Goal: Information Seeking & Learning: Learn about a topic

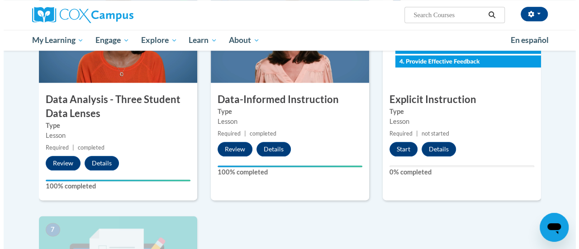
scroll to position [471, 0]
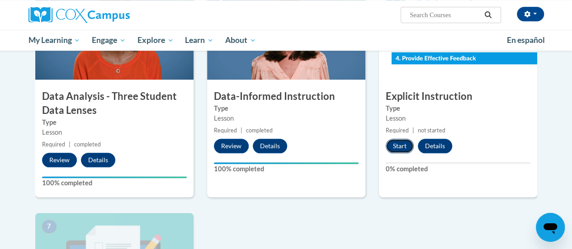
click at [401, 146] on button "Start" at bounding box center [400, 146] width 28 height 14
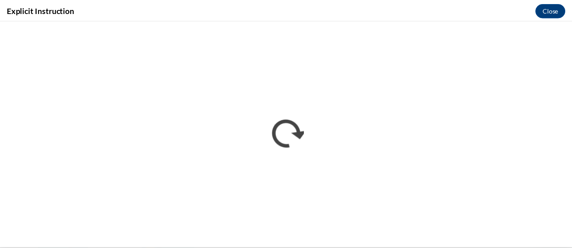
scroll to position [0, 0]
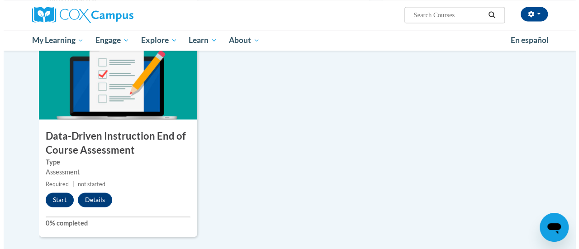
scroll to position [659, 0]
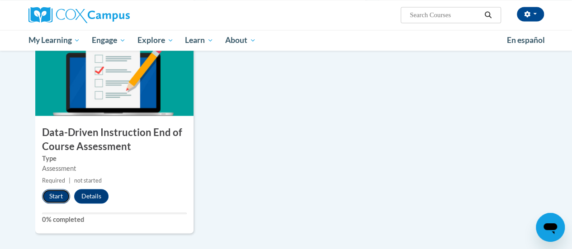
click at [54, 195] on button "Start" at bounding box center [56, 196] width 28 height 14
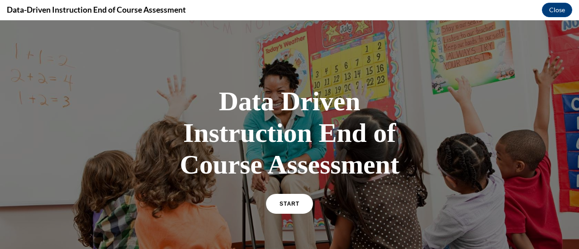
scroll to position [0, 0]
click at [300, 209] on link "START" at bounding box center [289, 204] width 49 height 21
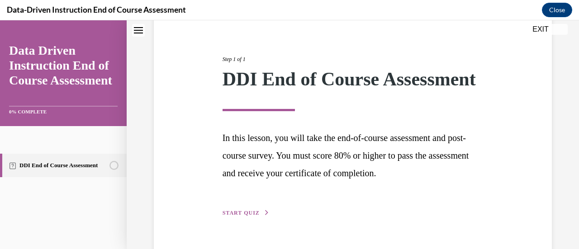
scroll to position [133, 0]
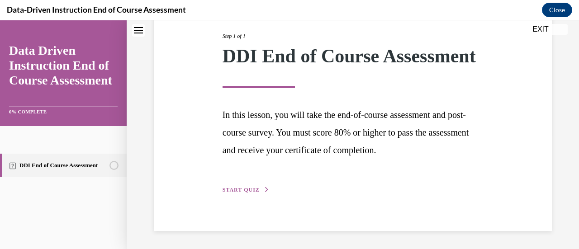
click at [242, 193] on span "START QUIZ" at bounding box center [241, 190] width 37 height 6
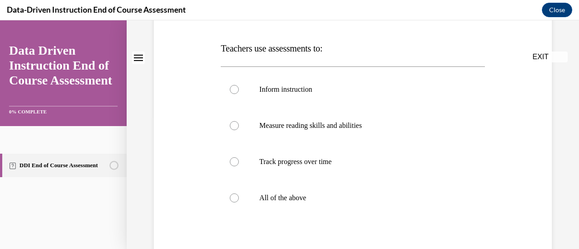
scroll to position [0, 0]
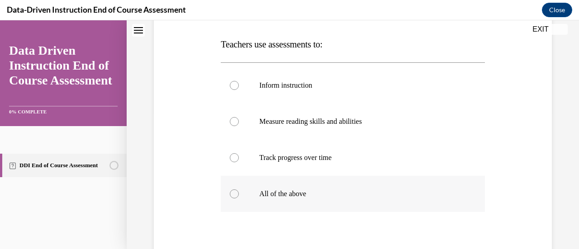
click at [296, 196] on p "All of the above" at bounding box center [360, 194] width 203 height 9
click at [239, 196] on input "All of the above" at bounding box center [234, 194] width 9 height 9
radio input "true"
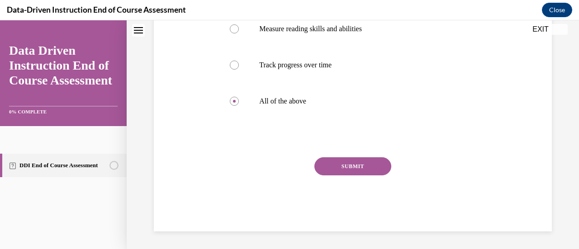
click at [367, 173] on button "SUBMIT" at bounding box center [352, 166] width 77 height 18
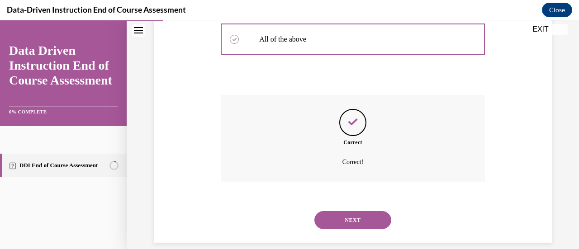
scroll to position [303, 0]
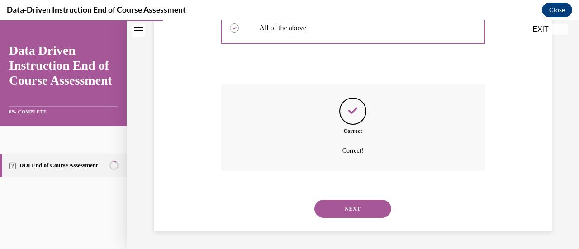
click at [366, 209] on button "NEXT" at bounding box center [352, 209] width 77 height 18
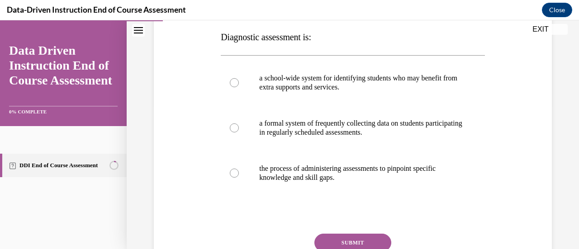
scroll to position [144, 0]
click at [392, 171] on p "the process of administering assessments to pinpoint specific knowledge and ski…" at bounding box center [360, 174] width 203 height 18
click at [239, 171] on input "the process of administering assessments to pinpoint specific knowledge and ski…" at bounding box center [234, 173] width 9 height 9
radio input "true"
click at [364, 247] on button "SUBMIT" at bounding box center [352, 243] width 77 height 18
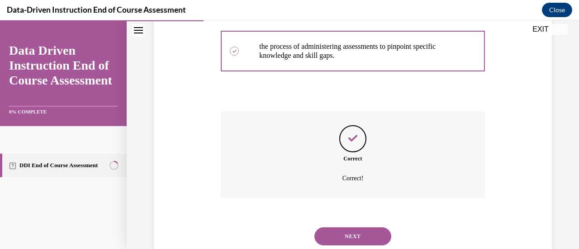
scroll to position [294, 0]
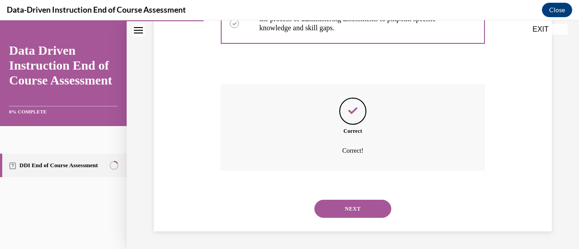
click at [371, 210] on button "NEXT" at bounding box center [352, 209] width 77 height 18
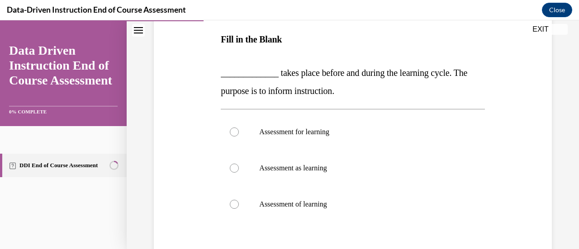
scroll to position [143, 0]
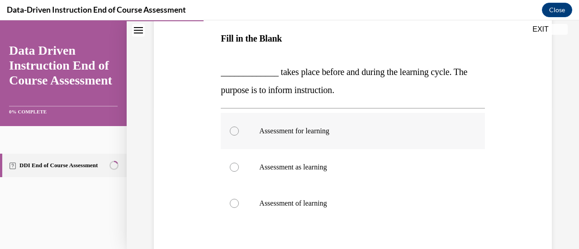
click at [320, 135] on p "Assessment for learning" at bounding box center [360, 131] width 203 height 9
click at [239, 135] on input "Assessment for learning" at bounding box center [234, 131] width 9 height 9
radio input "true"
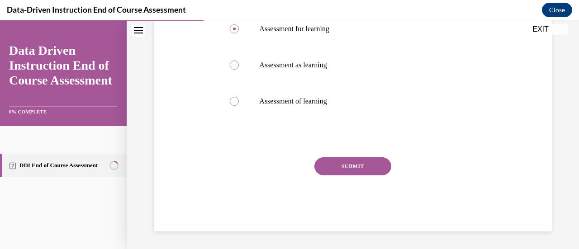
click at [370, 168] on button "SUBMIT" at bounding box center [352, 166] width 77 height 18
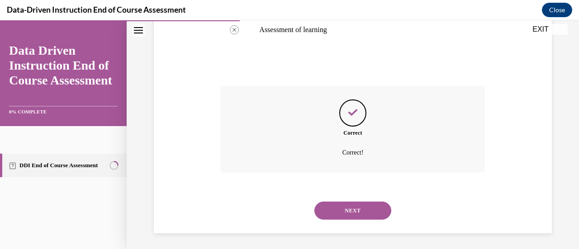
scroll to position [319, 0]
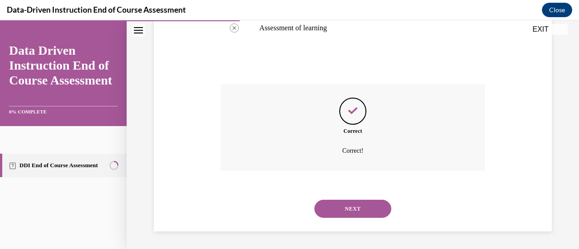
click at [371, 217] on button "NEXT" at bounding box center [352, 209] width 77 height 18
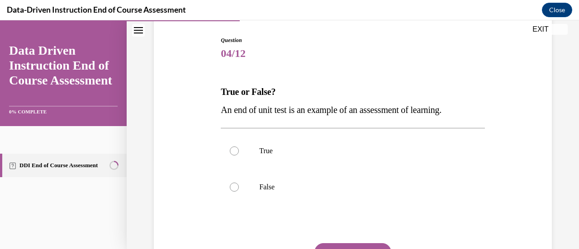
scroll to position [100, 0]
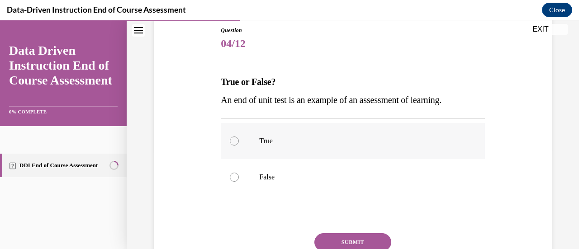
click at [239, 144] on label "True" at bounding box center [353, 141] width 264 height 36
click at [239, 144] on input "True" at bounding box center [234, 141] width 9 height 9
radio input "true"
click at [353, 242] on button "SUBMIT" at bounding box center [352, 242] width 77 height 18
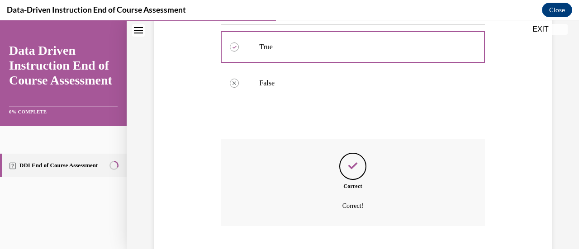
scroll to position [249, 0]
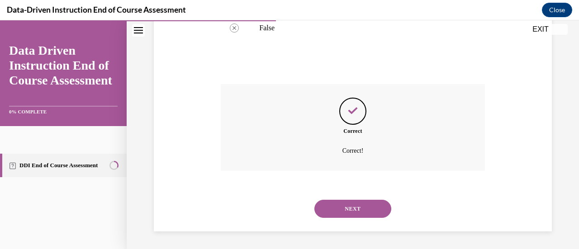
click at [361, 214] on button "NEXT" at bounding box center [352, 209] width 77 height 18
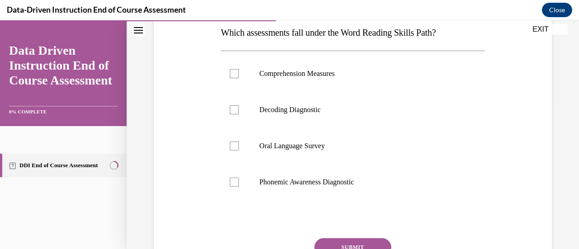
scroll to position [149, 0]
click at [332, 191] on label "Phonemic Awareness Diagnostic" at bounding box center [353, 182] width 264 height 36
click at [239, 186] on input "Phonemic Awareness Diagnostic" at bounding box center [234, 181] width 9 height 9
checkbox input "true"
click at [307, 114] on label "Decoding Diagnostic" at bounding box center [353, 109] width 264 height 36
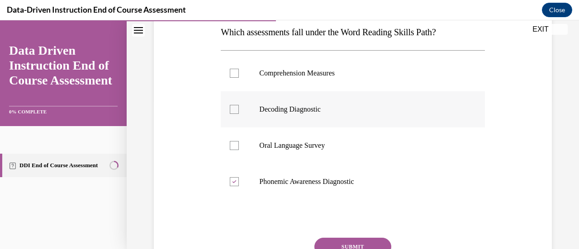
click at [239, 114] on input "Decoding Diagnostic" at bounding box center [234, 109] width 9 height 9
checkbox input "true"
click at [367, 241] on button "SUBMIT" at bounding box center [352, 247] width 77 height 18
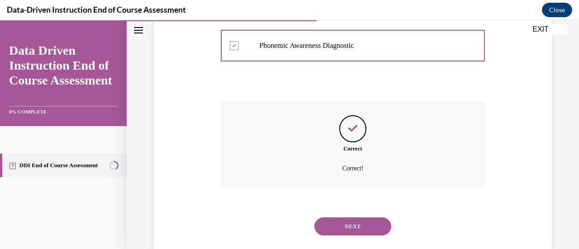
scroll to position [285, 0]
click at [363, 232] on button "NEXT" at bounding box center [352, 227] width 77 height 18
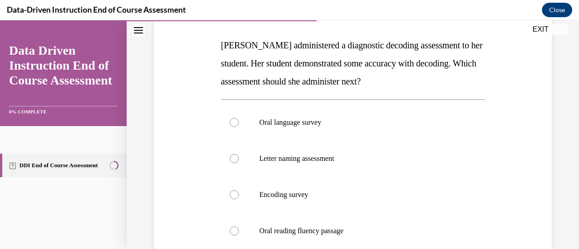
scroll to position [149, 0]
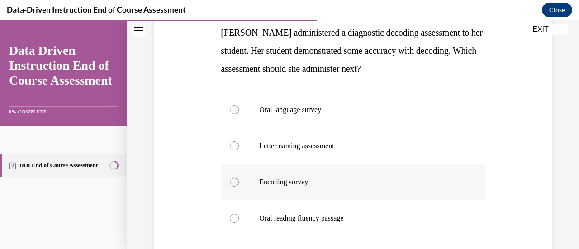
click at [297, 179] on p "Encoding survey" at bounding box center [360, 182] width 203 height 9
click at [239, 179] on input "Encoding survey" at bounding box center [234, 182] width 9 height 9
radio input "true"
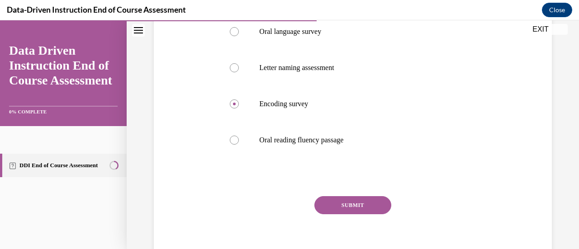
click at [366, 206] on button "SUBMIT" at bounding box center [352, 205] width 77 height 18
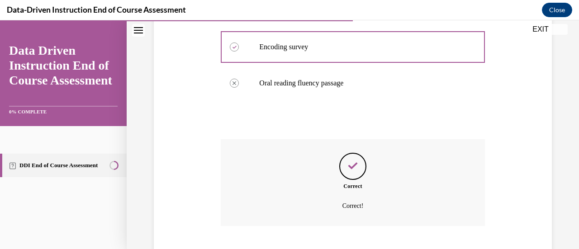
scroll to position [339, 0]
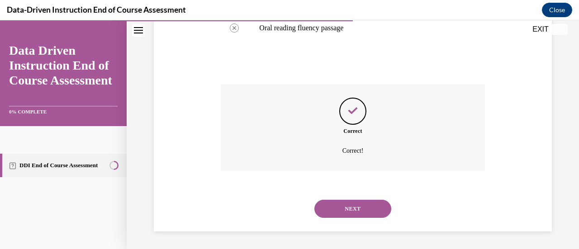
click at [367, 212] on button "NEXT" at bounding box center [352, 209] width 77 height 18
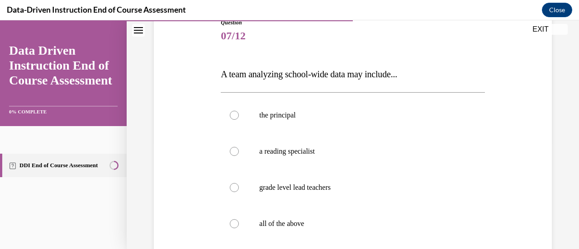
scroll to position [108, 0]
click at [297, 226] on p "all of the above" at bounding box center [360, 223] width 203 height 9
click at [239, 226] on input "all of the above" at bounding box center [234, 223] width 9 height 9
radio input "true"
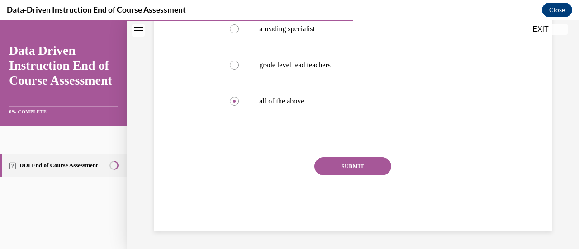
click at [367, 168] on button "SUBMIT" at bounding box center [352, 166] width 77 height 18
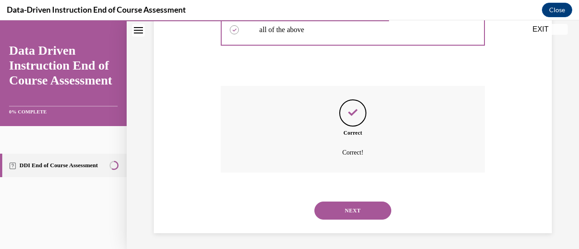
scroll to position [303, 0]
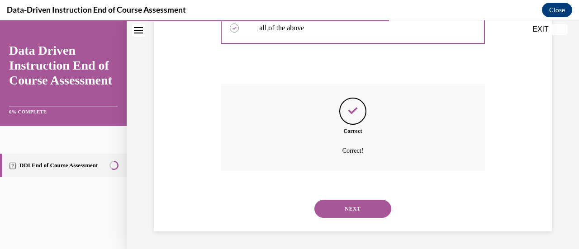
click at [378, 212] on button "NEXT" at bounding box center [352, 209] width 77 height 18
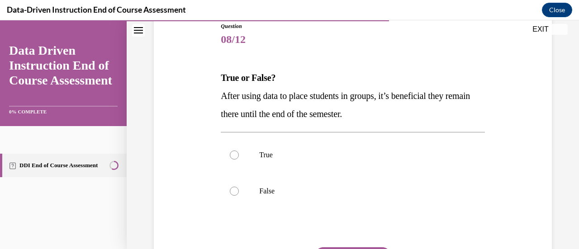
scroll to position [106, 0]
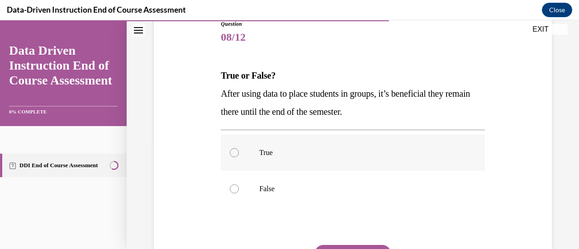
click at [264, 156] on p "True" at bounding box center [360, 152] width 203 height 9
click at [239, 156] on input "True" at bounding box center [234, 152] width 9 height 9
radio input "true"
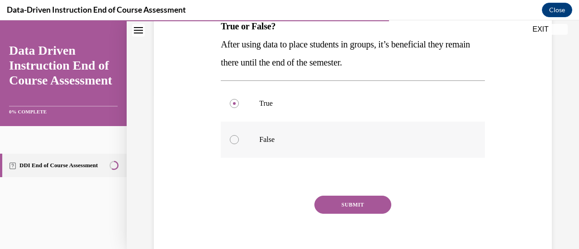
click at [291, 140] on p "False" at bounding box center [360, 139] width 203 height 9
click at [239, 140] on input "False" at bounding box center [234, 139] width 9 height 9
radio input "true"
click at [370, 206] on button "SUBMIT" at bounding box center [352, 205] width 77 height 18
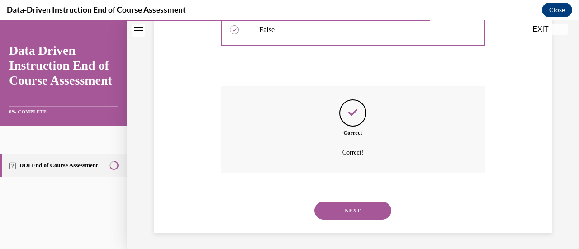
scroll to position [267, 0]
click at [373, 205] on button "NEXT" at bounding box center [352, 209] width 77 height 18
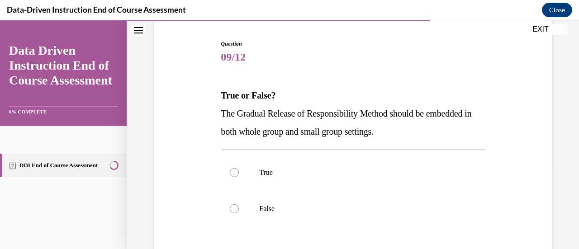
scroll to position [94, 0]
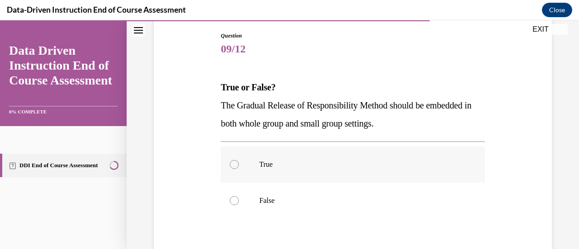
click at [282, 170] on label "True" at bounding box center [353, 165] width 264 height 36
click at [239, 169] on input "True" at bounding box center [234, 164] width 9 height 9
radio input "true"
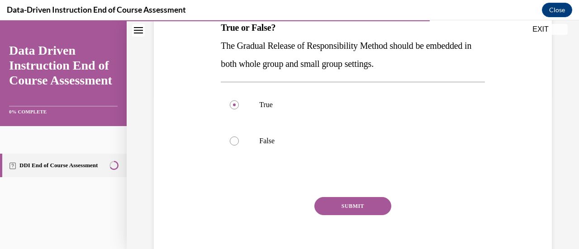
click at [371, 206] on button "SUBMIT" at bounding box center [352, 206] width 77 height 18
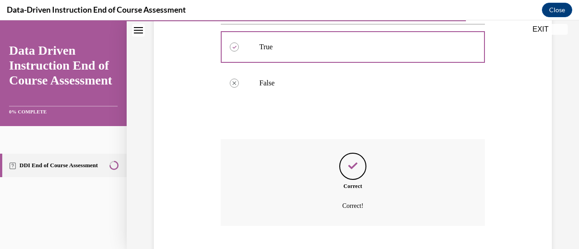
scroll to position [267, 0]
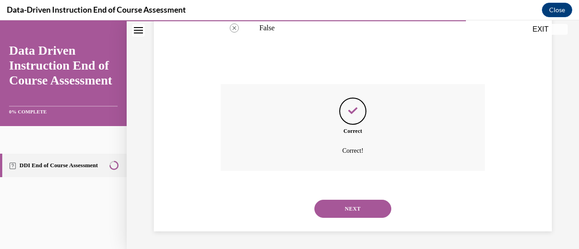
click at [361, 214] on button "NEXT" at bounding box center [352, 209] width 77 height 18
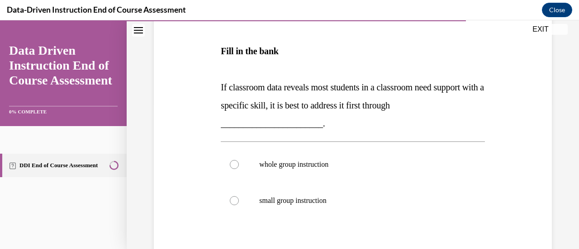
scroll to position [155, 0]
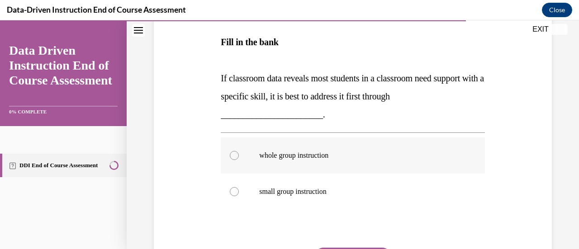
click at [313, 157] on p "whole group instruction" at bounding box center [360, 155] width 203 height 9
click at [239, 157] on input "whole group instruction" at bounding box center [234, 155] width 9 height 9
radio input "true"
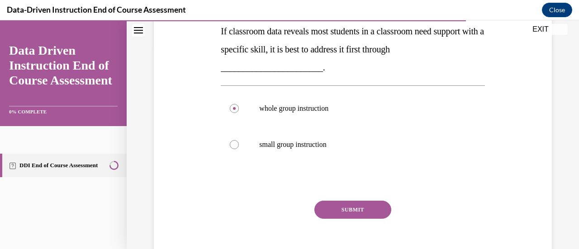
click at [365, 213] on button "SUBMIT" at bounding box center [352, 210] width 77 height 18
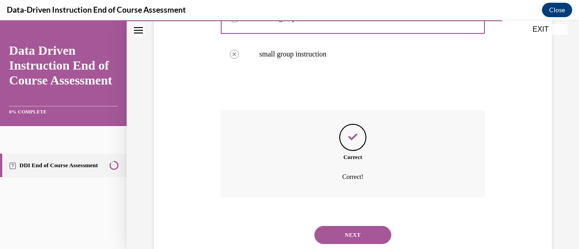
scroll to position [319, 0]
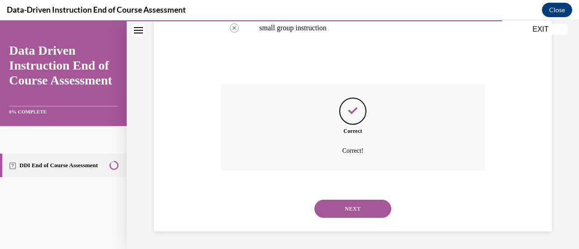
click at [359, 214] on button "NEXT" at bounding box center [352, 209] width 77 height 18
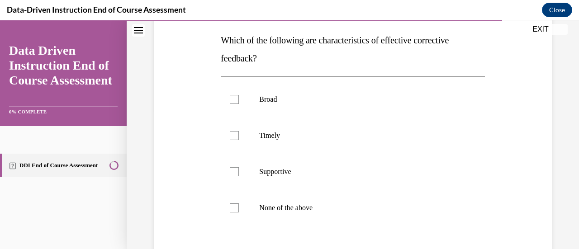
scroll to position [143, 0]
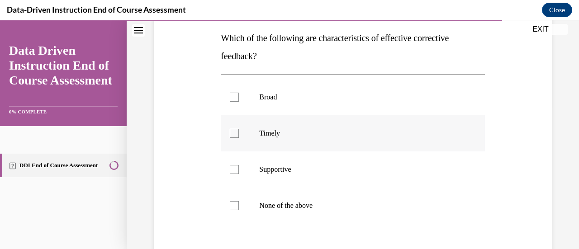
click at [267, 138] on label "Timely" at bounding box center [353, 133] width 264 height 36
click at [239, 138] on input "Timely" at bounding box center [234, 133] width 9 height 9
checkbox input "true"
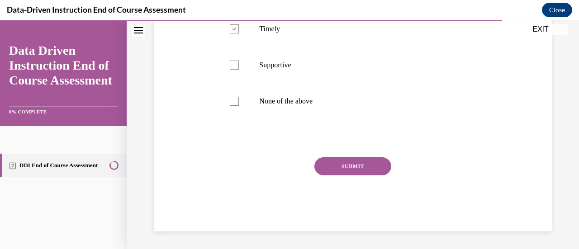
click at [359, 165] on button "SUBMIT" at bounding box center [352, 166] width 77 height 18
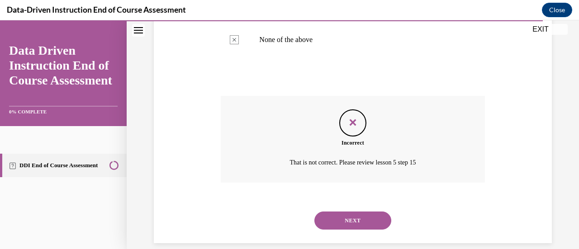
scroll to position [321, 0]
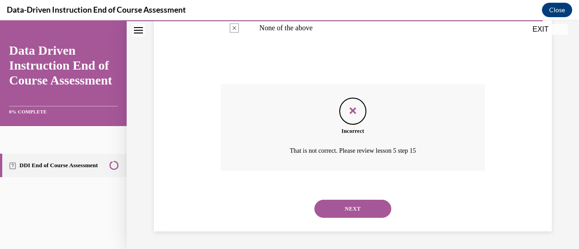
click at [375, 206] on button "NEXT" at bounding box center [352, 209] width 77 height 18
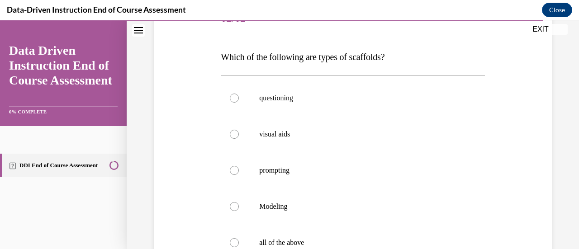
scroll to position [127, 0]
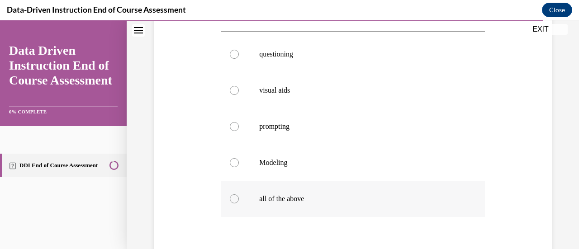
click at [313, 203] on p "all of the above" at bounding box center [360, 199] width 203 height 9
click at [239, 203] on input "all of the above" at bounding box center [234, 199] width 9 height 9
radio input "true"
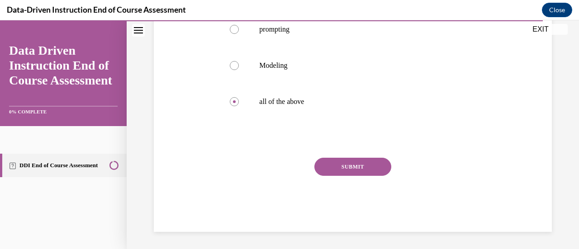
click at [364, 163] on button "SUBMIT" at bounding box center [352, 167] width 77 height 18
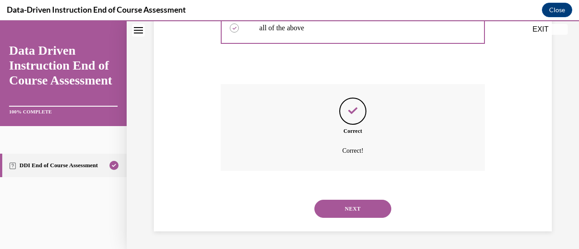
click at [371, 208] on button "NEXT" at bounding box center [352, 209] width 77 height 18
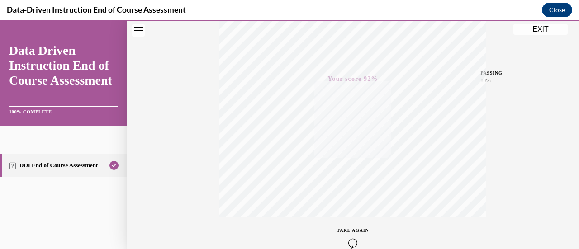
scroll to position [188, 0]
click at [534, 31] on button "EXIT" at bounding box center [541, 29] width 54 height 11
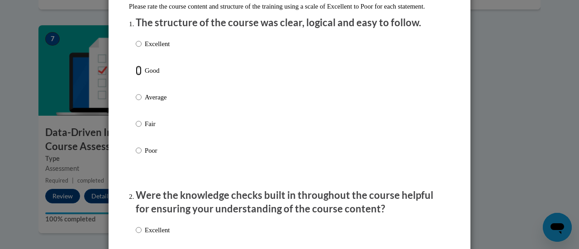
click at [136, 76] on input "Good" at bounding box center [139, 71] width 6 height 10
radio input "true"
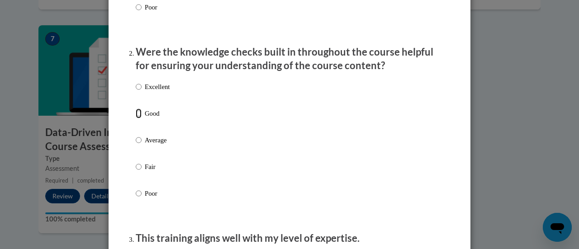
click at [136, 119] on input "Good" at bounding box center [139, 114] width 6 height 10
radio input "true"
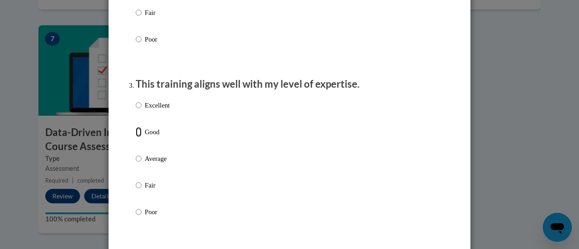
click at [136, 137] on input "Good" at bounding box center [139, 132] width 6 height 10
radio input "true"
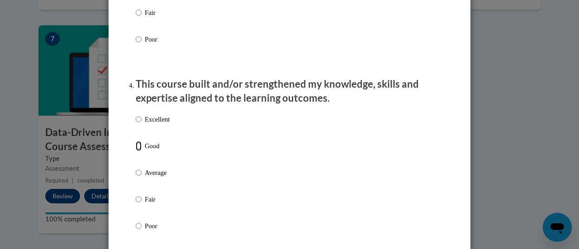
click at [136, 151] on input "Good" at bounding box center [139, 146] width 6 height 10
radio input "true"
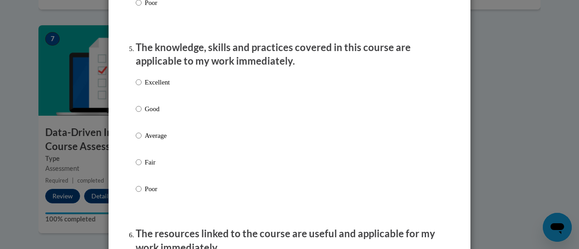
scroll to position [804, 0]
click at [136, 141] on input "Average" at bounding box center [139, 136] width 6 height 10
radio input "true"
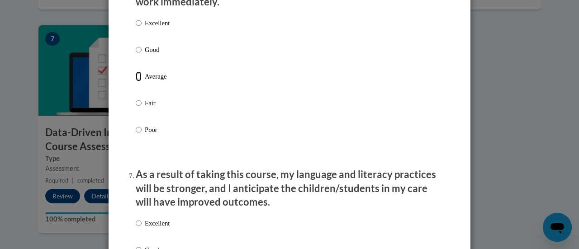
click at [136, 81] on input "Average" at bounding box center [139, 76] width 6 height 10
radio input "true"
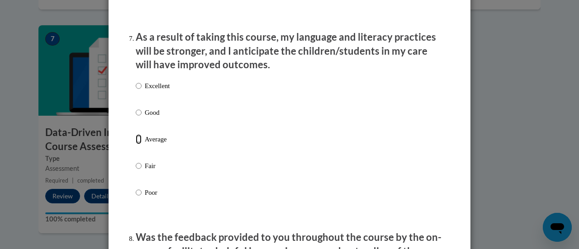
click at [136, 144] on input "Average" at bounding box center [139, 139] width 6 height 10
radio input "true"
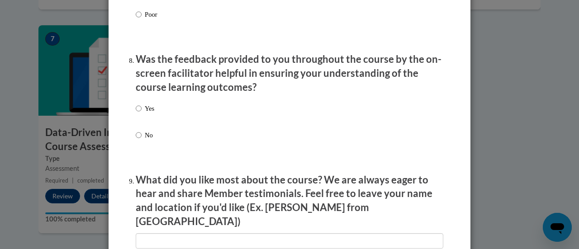
scroll to position [1366, 0]
click at [136, 114] on input "Yes" at bounding box center [139, 109] width 6 height 10
radio input "true"
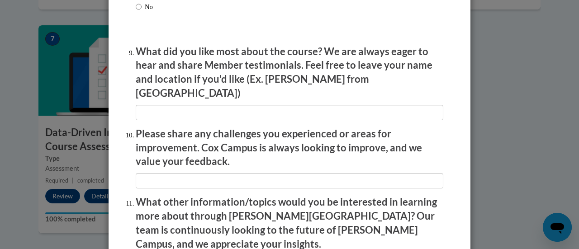
scroll to position [1496, 0]
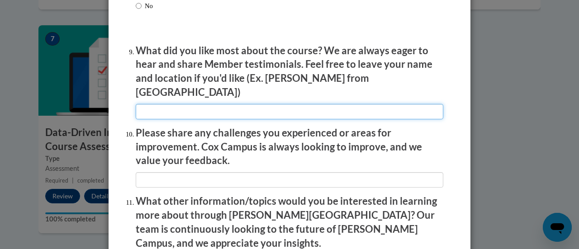
click at [259, 104] on input "textbox" at bounding box center [290, 111] width 308 height 15
click at [267, 105] on input "textbox" at bounding box center [290, 111] width 308 height 15
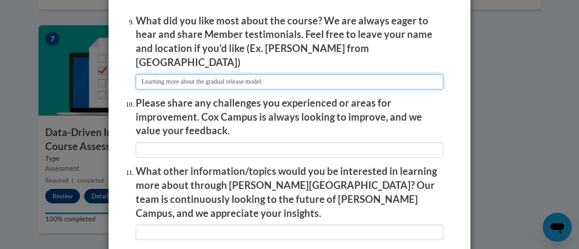
scroll to position [1543, 0]
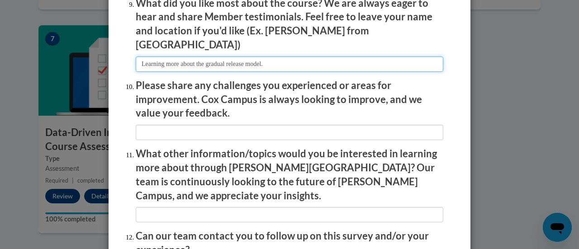
type input "Learning more about the gradual release model."
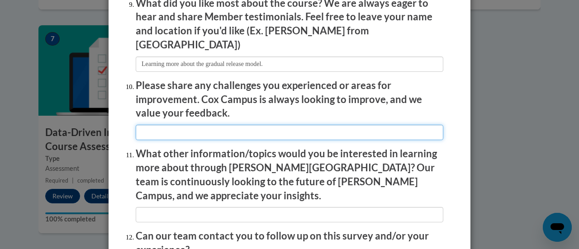
click at [303, 127] on input "textbox" at bounding box center [290, 132] width 308 height 15
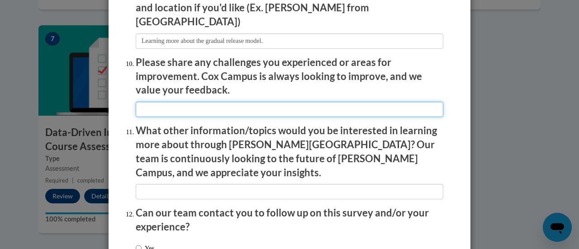
scroll to position [1581, 0]
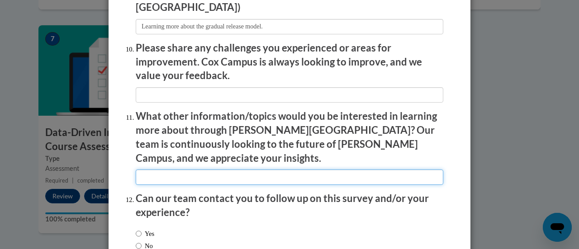
click at [330, 170] on input "textbox" at bounding box center [290, 177] width 308 height 15
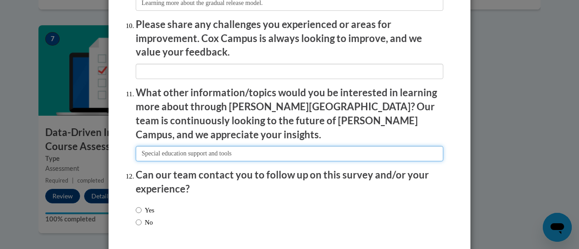
scroll to position [1632, 0]
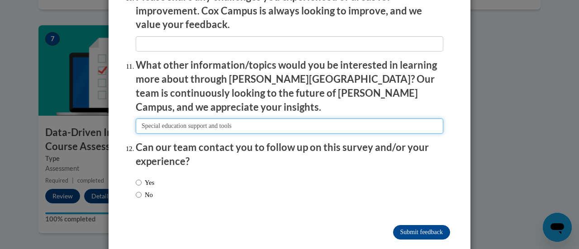
type input "Special education support and tools"
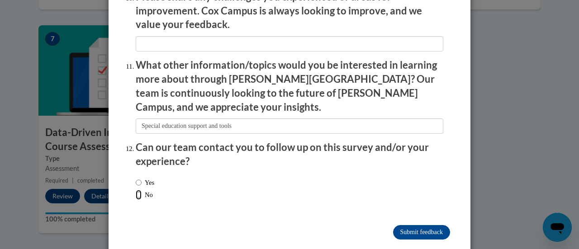
click at [136, 190] on input "No" at bounding box center [139, 195] width 6 height 10
radio input "true"
click at [443, 225] on input "Submit feedback" at bounding box center [421, 232] width 57 height 14
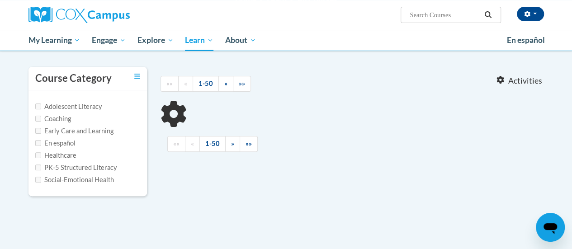
scroll to position [73, 0]
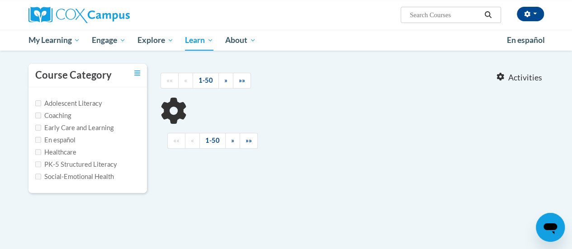
type input "reading fluency"
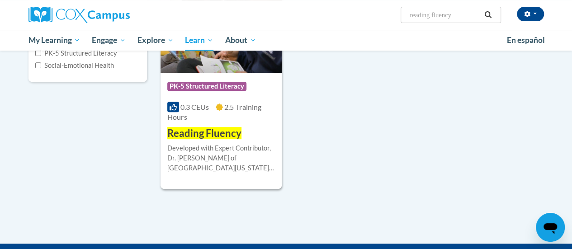
scroll to position [186, 0]
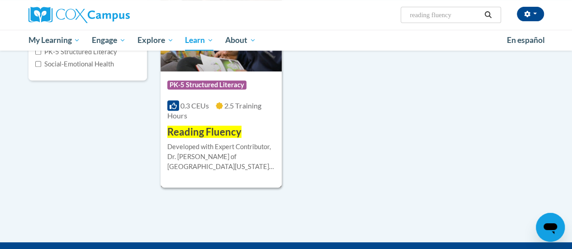
click at [259, 129] on div "Course Category: PK-5 Structured Literacy 0.3 CEUs 2.5 Training Hours COURSE Re…" at bounding box center [221, 105] width 121 height 68
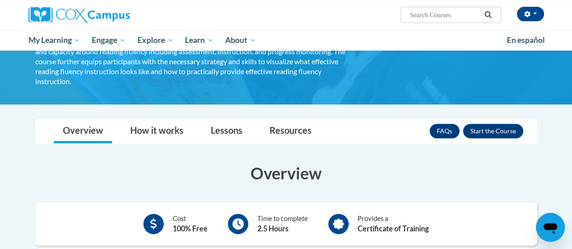
scroll to position [95, 0]
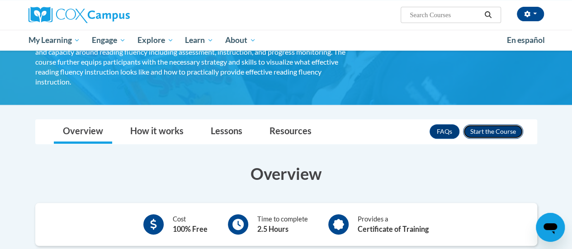
click at [490, 124] on button "Enroll" at bounding box center [493, 131] width 60 height 14
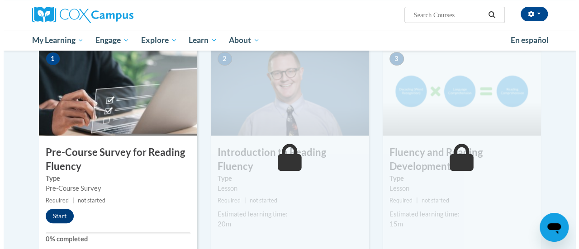
scroll to position [192, 0]
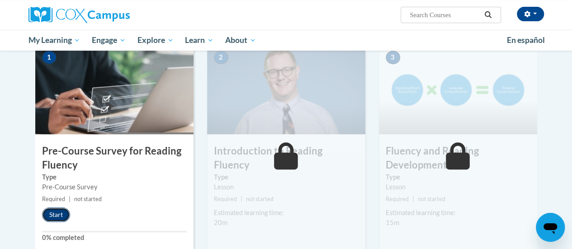
click at [62, 211] on button "Start" at bounding box center [56, 215] width 28 height 14
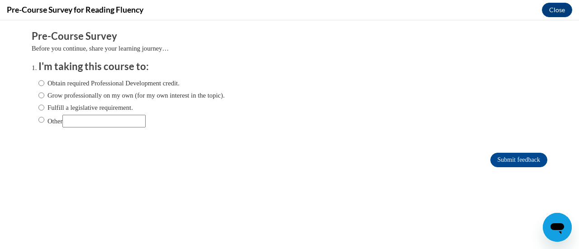
scroll to position [0, 0]
click at [38, 107] on input "Fulfill a legislative requirement." at bounding box center [41, 108] width 6 height 10
radio input "true"
click at [515, 178] on div "Comments Pre-Course Survey Before you continue, share your learning journey… I'…" at bounding box center [289, 125] width 529 height 211
click at [500, 157] on input "Submit feedback" at bounding box center [518, 160] width 57 height 14
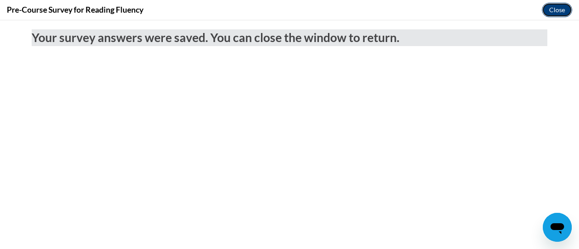
click at [563, 9] on button "Close" at bounding box center [557, 10] width 30 height 14
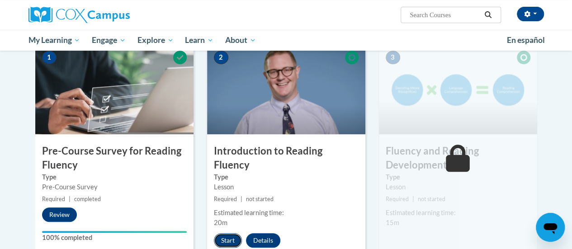
click at [231, 233] on button "Start" at bounding box center [228, 240] width 28 height 14
